Goal: Information Seeking & Learning: Learn about a topic

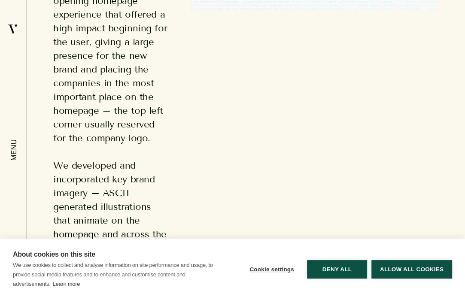
scroll to position [3078, 0]
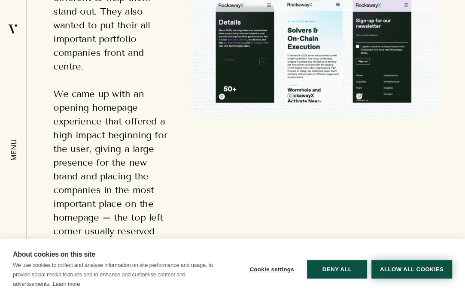
click at [399, 264] on button "Allow all cookies" at bounding box center [411, 269] width 81 height 18
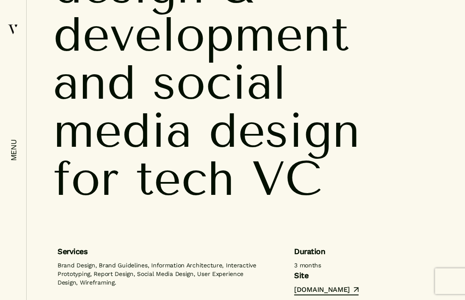
scroll to position [0, 0]
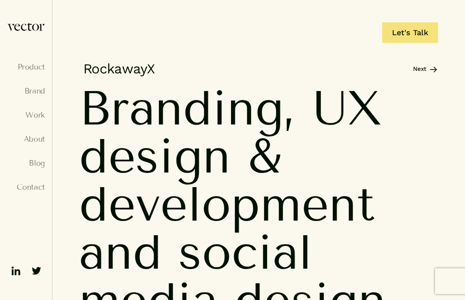
click at [33, 28] on img at bounding box center [26, 26] width 38 height 9
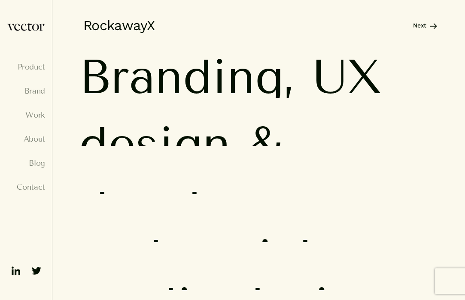
scroll to position [44, 0]
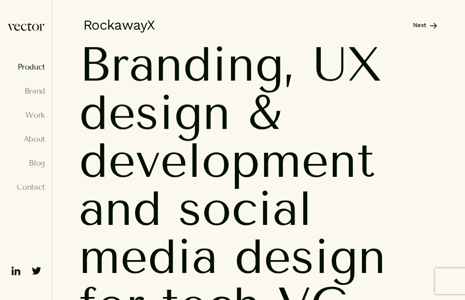
click at [37, 70] on link "Product" at bounding box center [26, 67] width 38 height 9
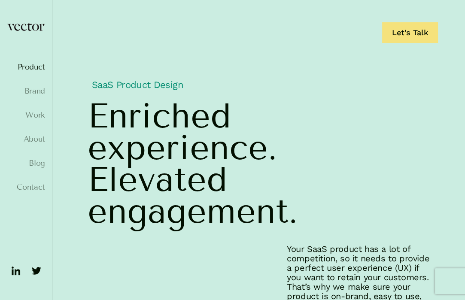
click at [331, 8] on div "Let's Talk" at bounding box center [232, 22] width 465 height 45
click at [345, 142] on span "experience." at bounding box center [260, 147] width 344 height 49
click at [144, 118] on span "Enriched" at bounding box center [159, 116] width 143 height 32
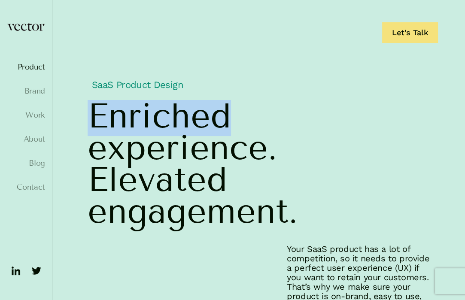
click at [144, 118] on span "Enriched" at bounding box center [159, 116] width 143 height 32
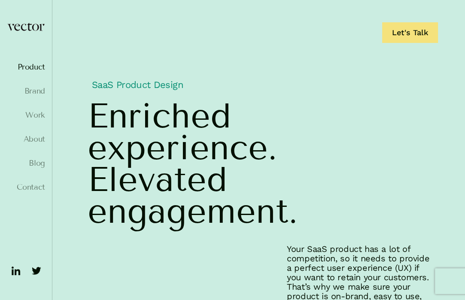
click at [133, 155] on span "experience." at bounding box center [182, 148] width 189 height 32
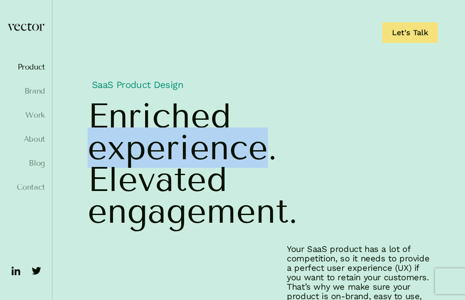
click at [133, 155] on span "experience." at bounding box center [182, 148] width 189 height 32
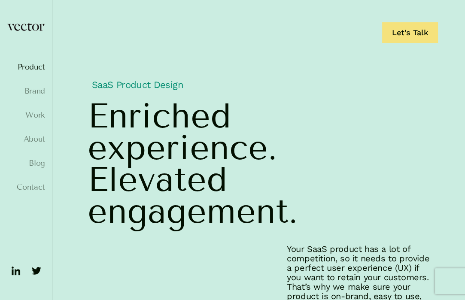
click at [215, 107] on span "Enriched" at bounding box center [159, 116] width 143 height 32
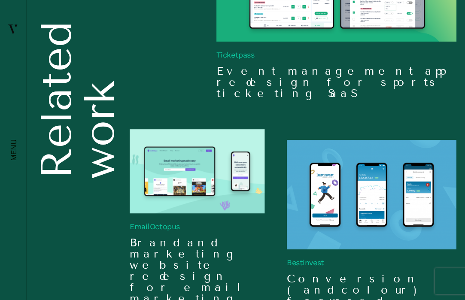
scroll to position [2711, 0]
